Goal: Task Accomplishment & Management: Use online tool/utility

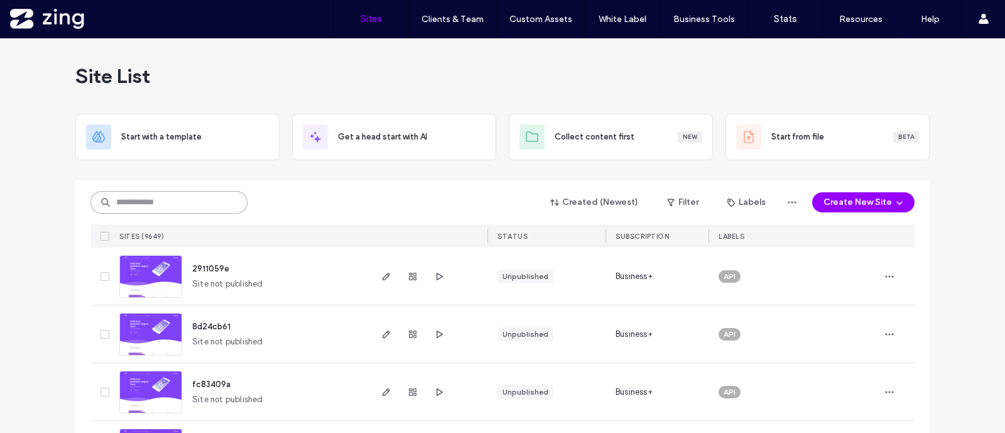
click at [202, 193] on input at bounding box center [168, 202] width 157 height 23
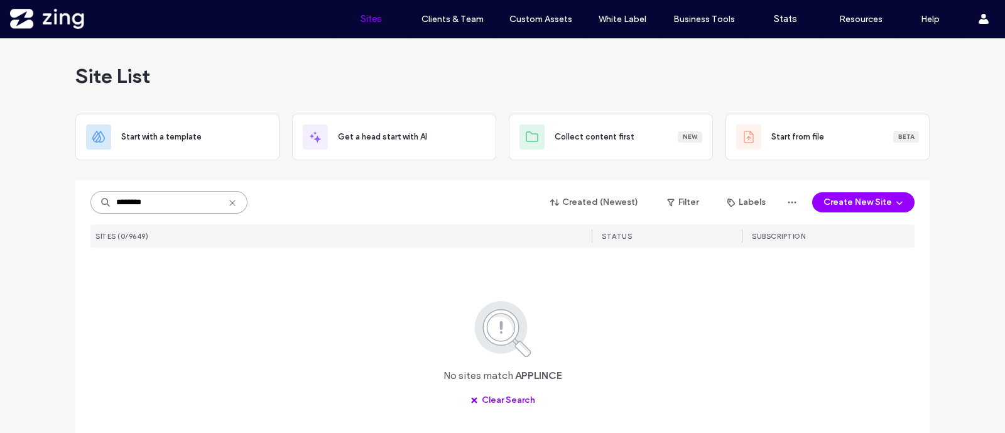
click at [135, 199] on input "********" at bounding box center [168, 202] width 157 height 23
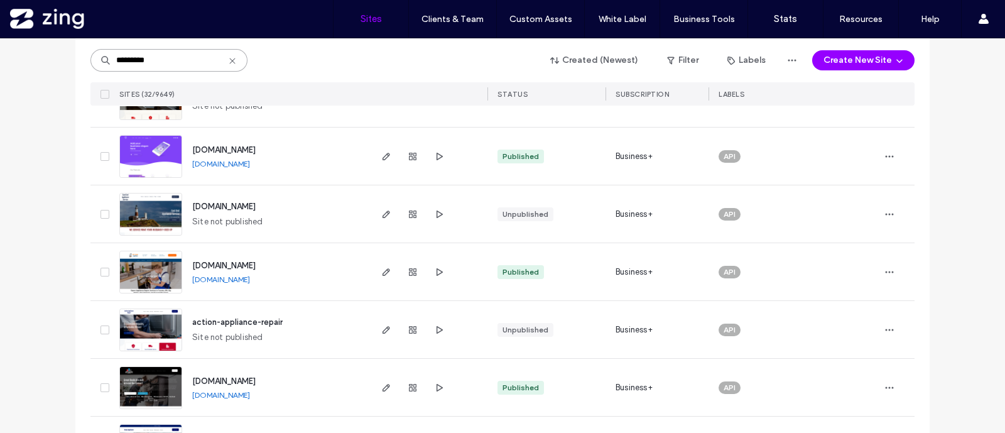
scroll to position [313, 0]
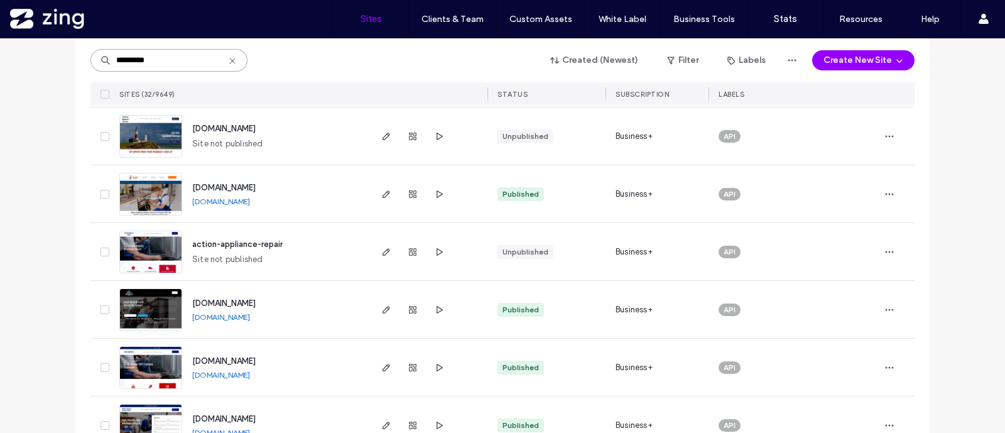
type input "*********"
click at [148, 308] on img at bounding box center [151, 331] width 62 height 85
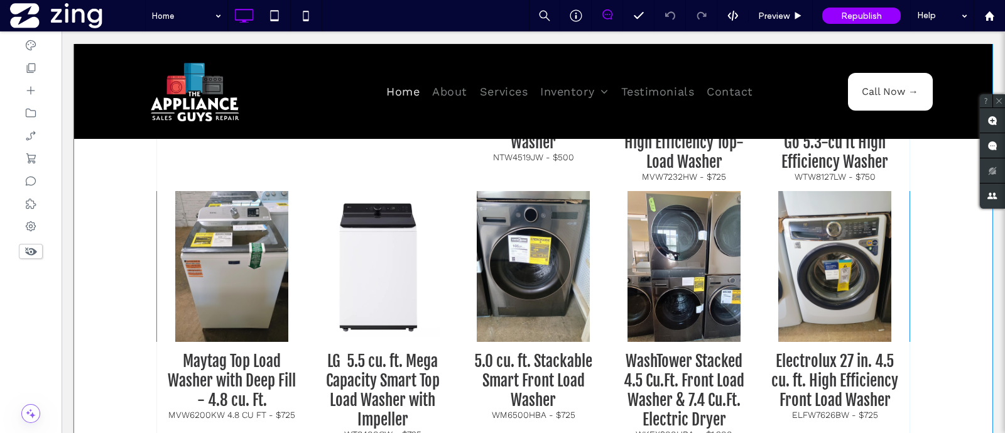
scroll to position [942, 0]
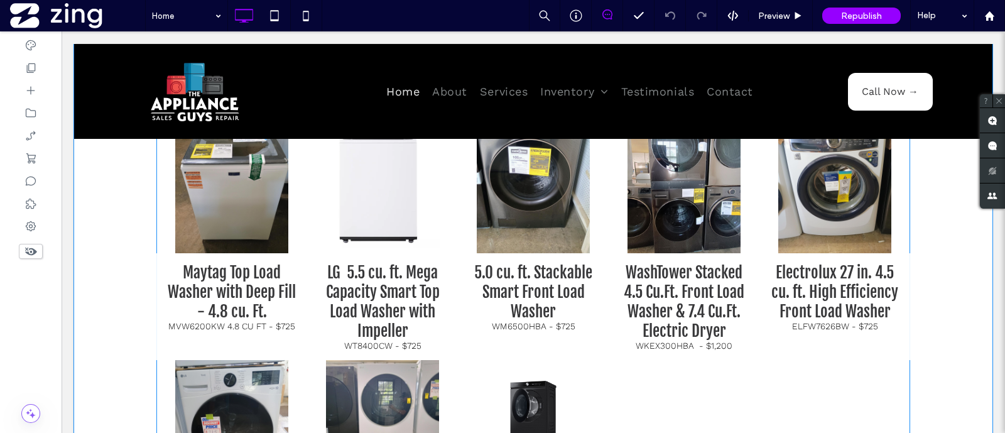
click at [400, 321] on h3 "LG 5.5 cu. ft. Mega Capacity Smart Top Load Washer with Impeller" at bounding box center [383, 302] width 132 height 78
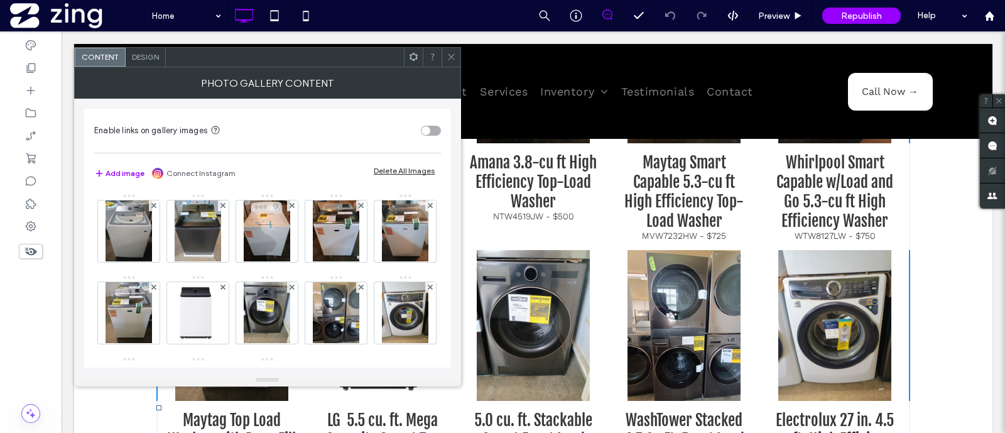
scroll to position [864, 0]
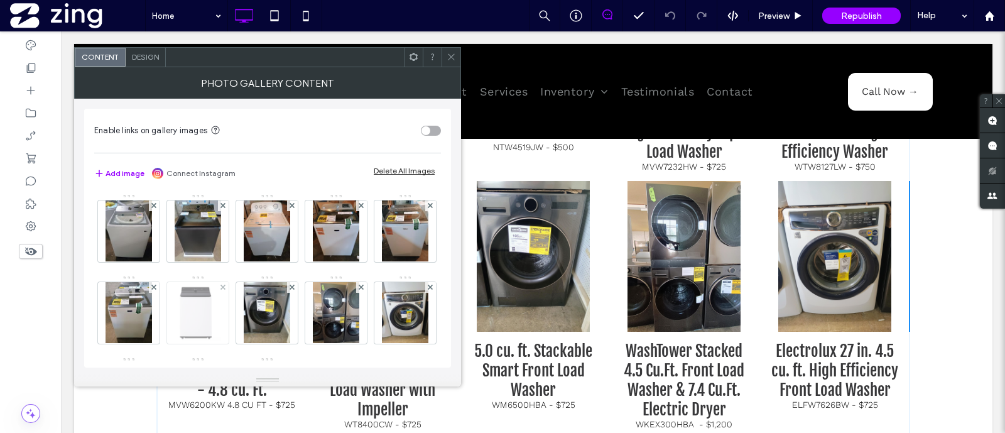
click at [229, 314] on div at bounding box center [198, 313] width 62 height 62
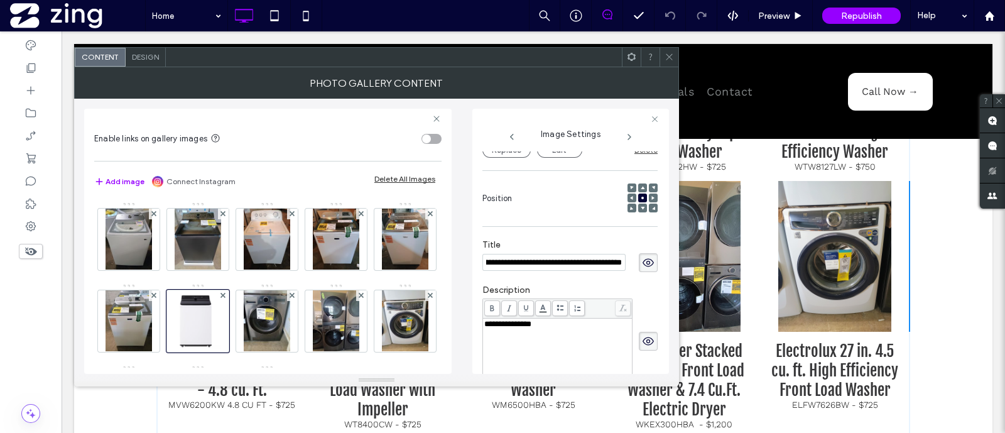
scroll to position [0, 0]
click at [225, 291] on span at bounding box center [222, 295] width 5 height 11
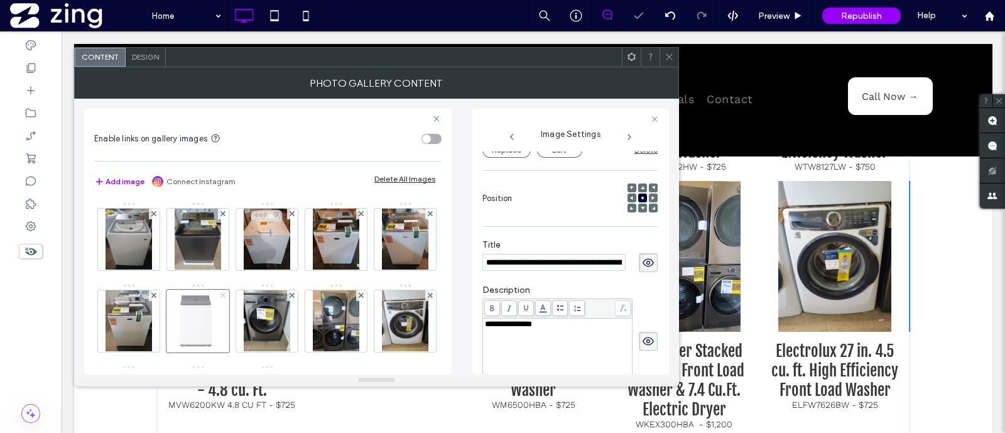
scroll to position [881, 0]
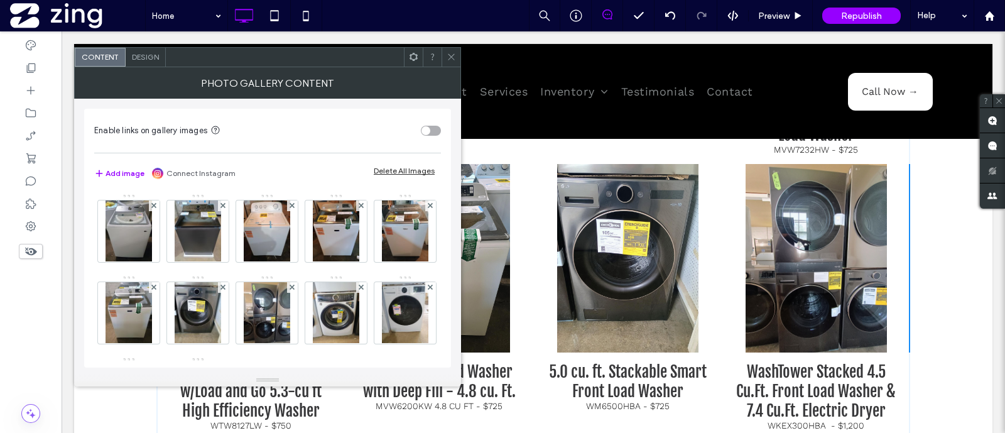
click at [454, 57] on icon at bounding box center [451, 56] width 9 height 9
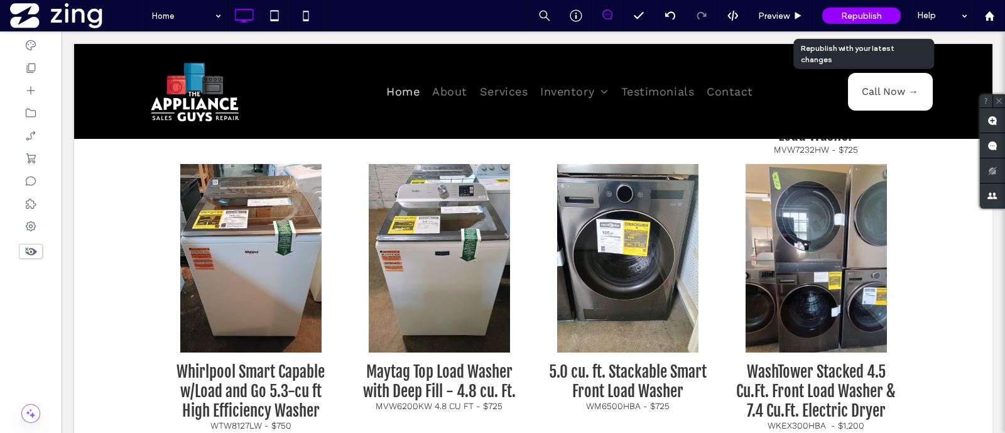
click at [889, 16] on div "Republish" at bounding box center [861, 16] width 79 height 16
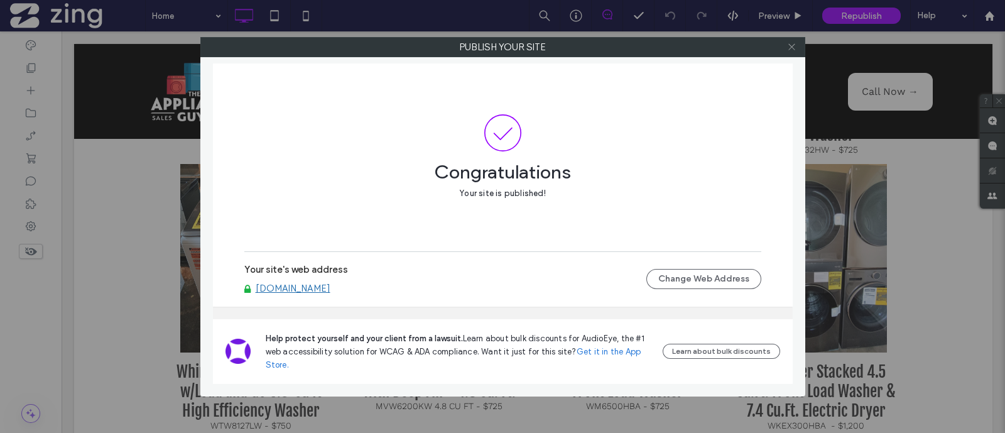
click at [789, 45] on icon at bounding box center [791, 46] width 9 height 9
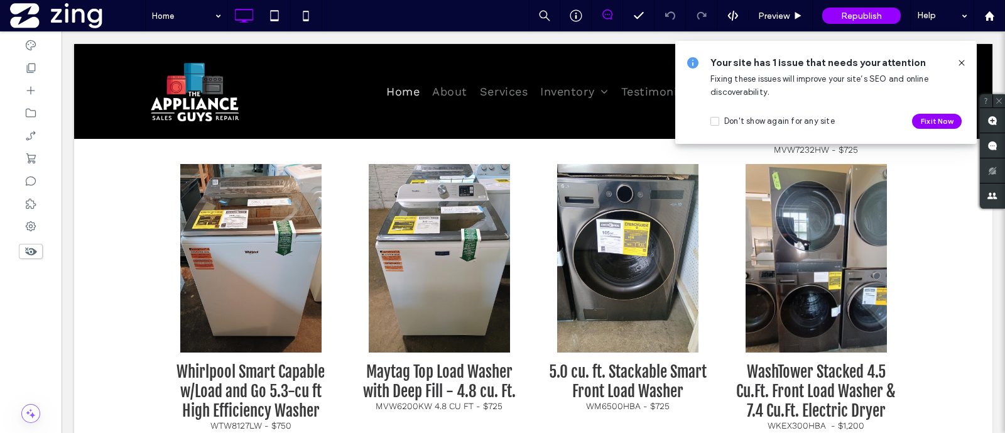
click at [958, 63] on icon at bounding box center [961, 63] width 10 height 10
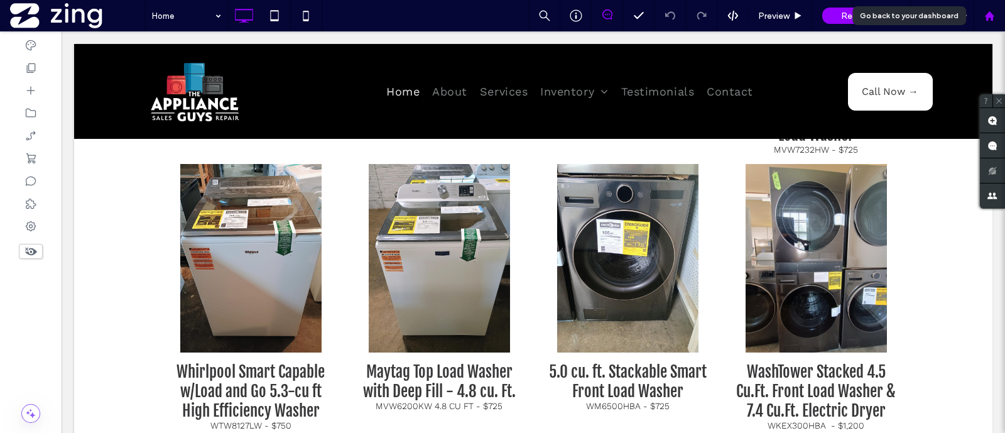
click at [992, 11] on icon at bounding box center [989, 16] width 11 height 11
